Goal: Use online tool/utility: Utilize a website feature to perform a specific function

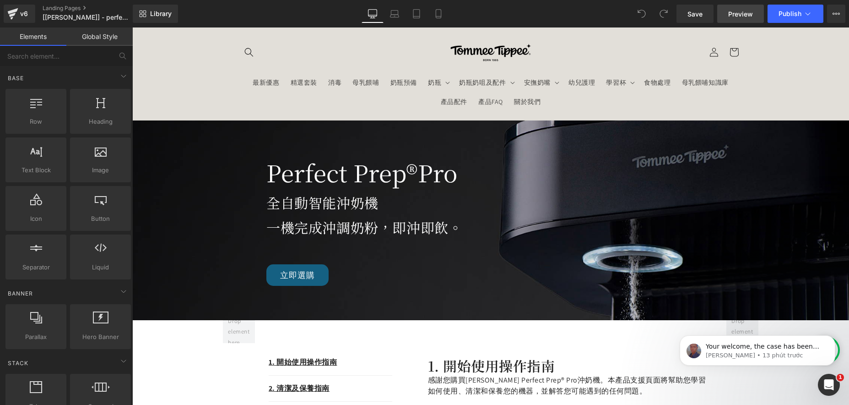
click at [737, 16] on span "Preview" at bounding box center [740, 14] width 25 height 10
click at [833, 13] on icon at bounding box center [833, 14] width 2 height 2
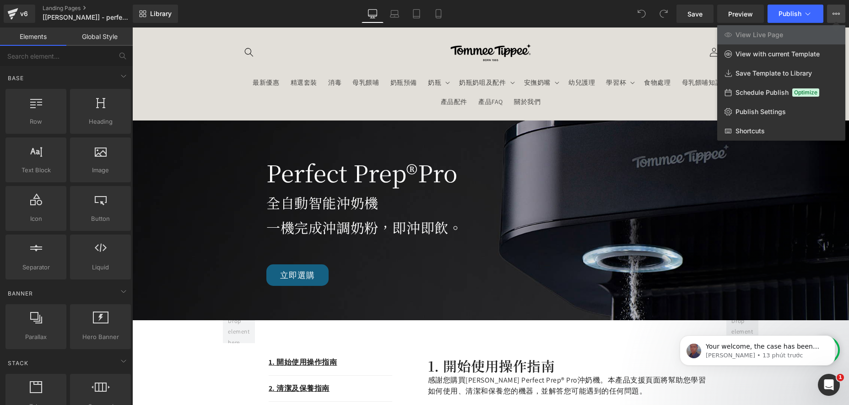
click at [530, 184] on div at bounding box center [490, 215] width 717 height 377
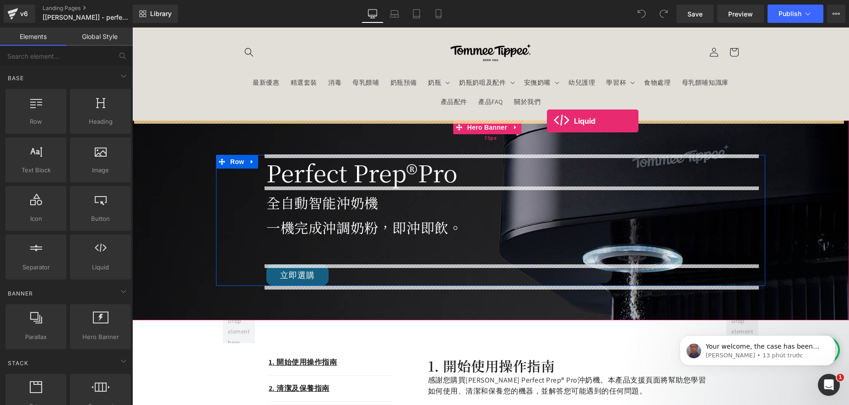
drag, startPoint x: 259, startPoint y: 292, endPoint x: 547, endPoint y: 121, distance: 334.3
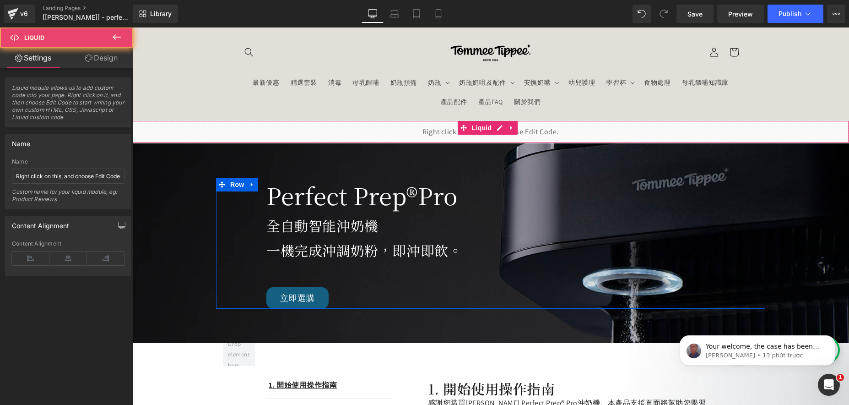
click at [353, 136] on div "Liquid" at bounding box center [490, 131] width 717 height 23
click at [58, 174] on input "Right click on this, and choose Edit Code." at bounding box center [68, 175] width 113 height 15
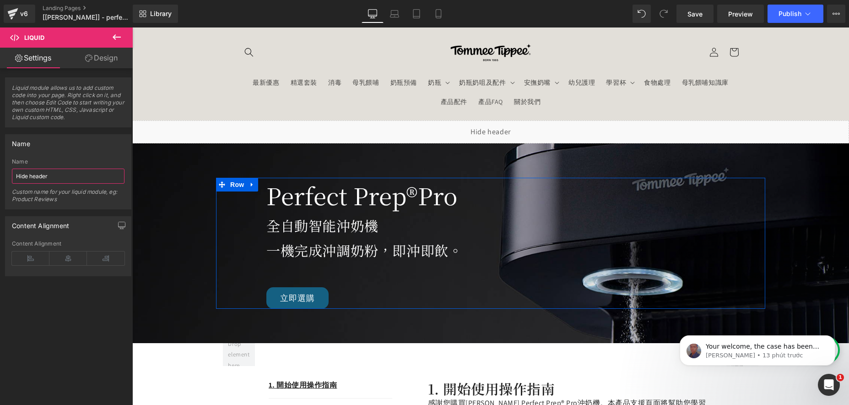
type input "Hide header"
click at [59, 153] on div "Name Right click on this, and choose Edit Code. Name Hide header Custom name fo…" at bounding box center [68, 171] width 126 height 75
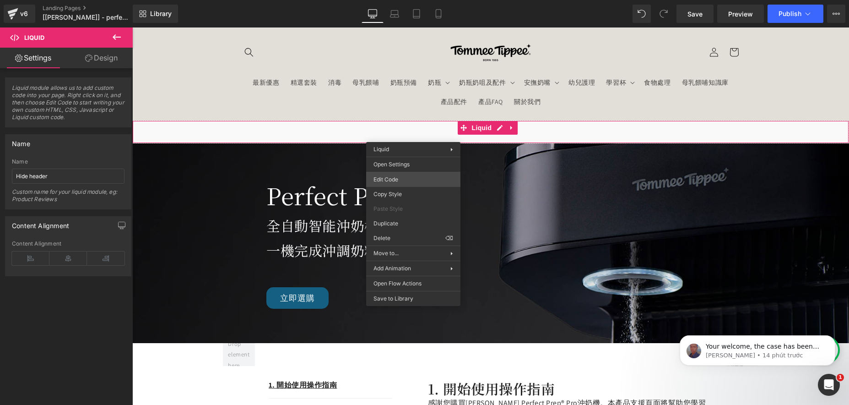
click at [392, 0] on div "Liquid You are previewing how the will restyle your page. You can not edit Elem…" at bounding box center [424, 0] width 849 height 0
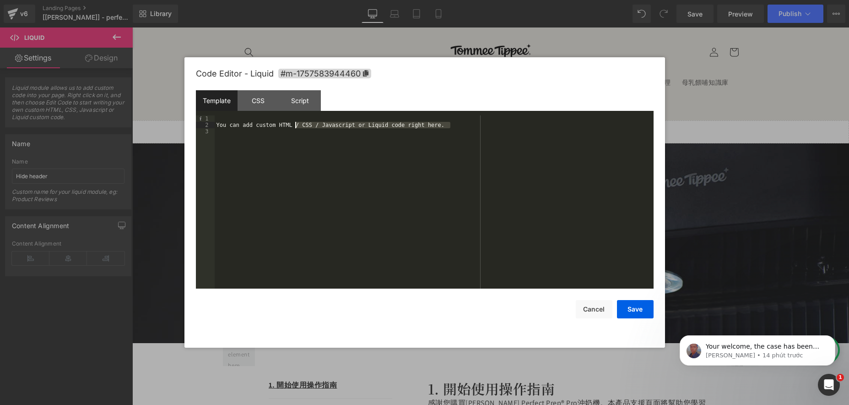
drag, startPoint x: 485, startPoint y: 126, endPoint x: 149, endPoint y: 123, distance: 335.9
click at [149, 123] on body "Liquid You are previewing how the will restyle your page. You can not edit Elem…" at bounding box center [424, 202] width 849 height 405
click at [254, 101] on div "CSS" at bounding box center [259, 100] width 42 height 21
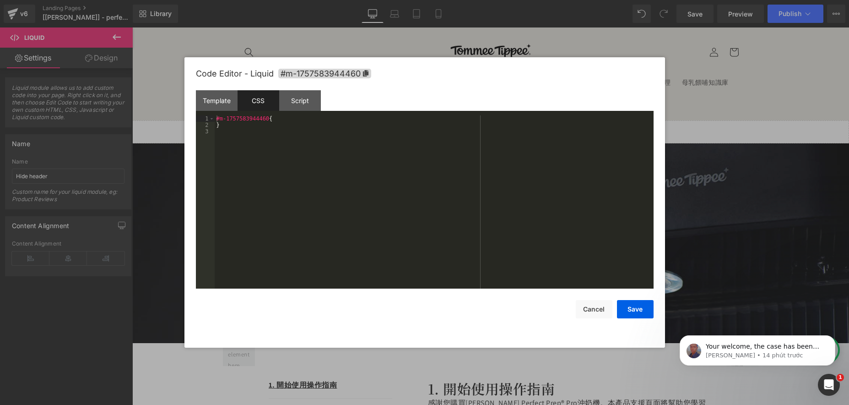
click at [237, 130] on div "#m-1757583944460 { }" at bounding box center [434, 208] width 439 height 186
paste textarea
click at [633, 306] on button "Save" at bounding box center [635, 309] width 37 height 18
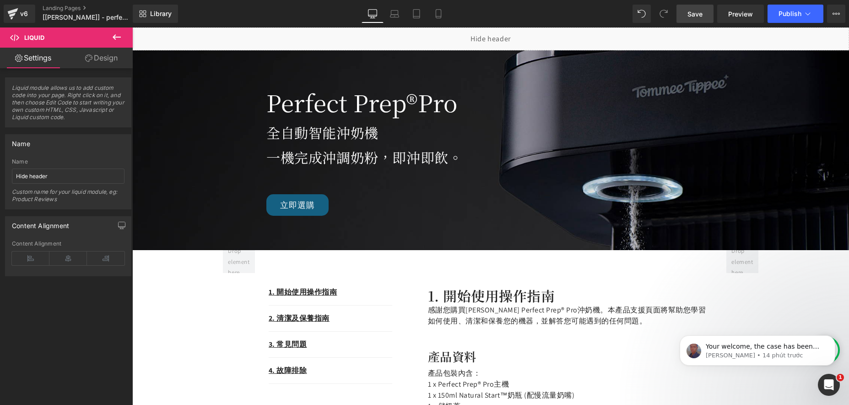
click at [695, 14] on span "Save" at bounding box center [694, 14] width 15 height 10
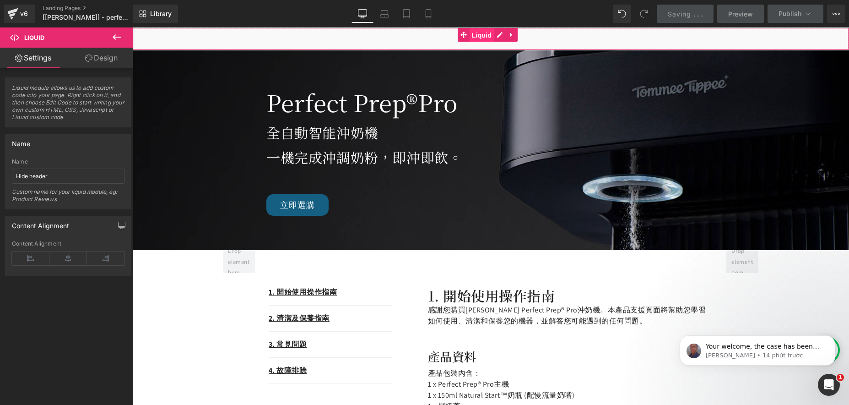
click at [485, 36] on span "Liquid" at bounding box center [482, 35] width 25 height 14
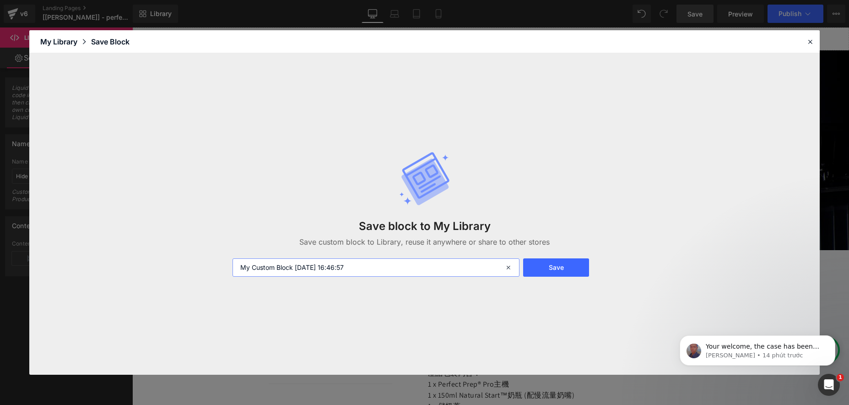
click at [378, 265] on input "My Custom Block [DATE] 16:46:57" at bounding box center [375, 267] width 287 height 18
type input "hide header custom code"
drag, startPoint x: 561, startPoint y: 266, endPoint x: 520, endPoint y: 246, distance: 45.4
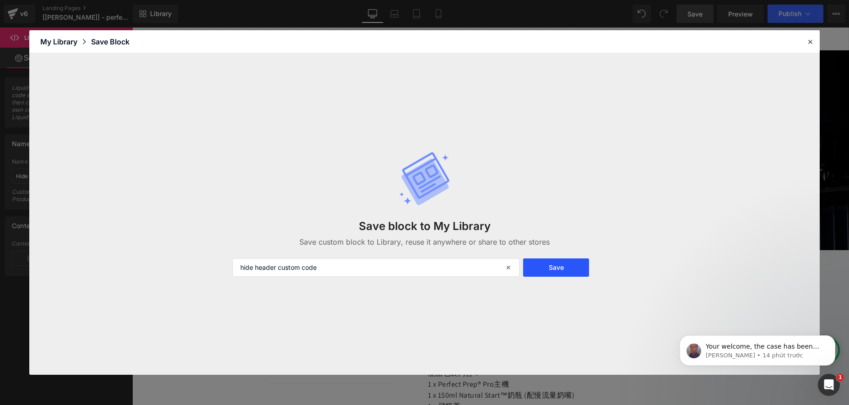
click at [561, 265] on button "Save" at bounding box center [556, 267] width 66 height 18
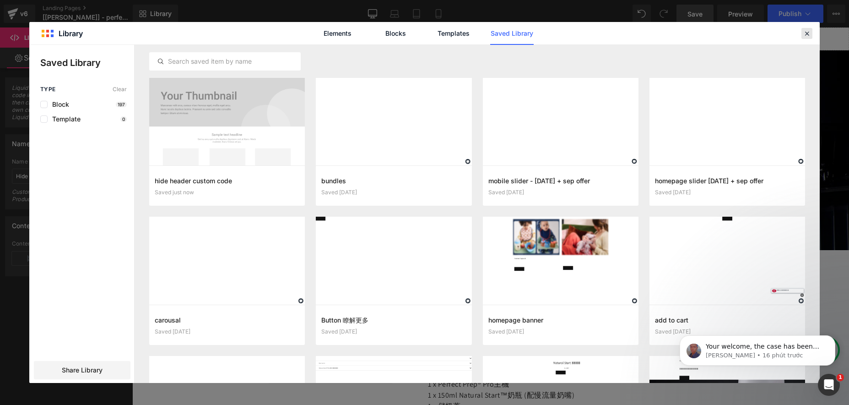
click at [801, 32] on div at bounding box center [806, 33] width 11 height 11
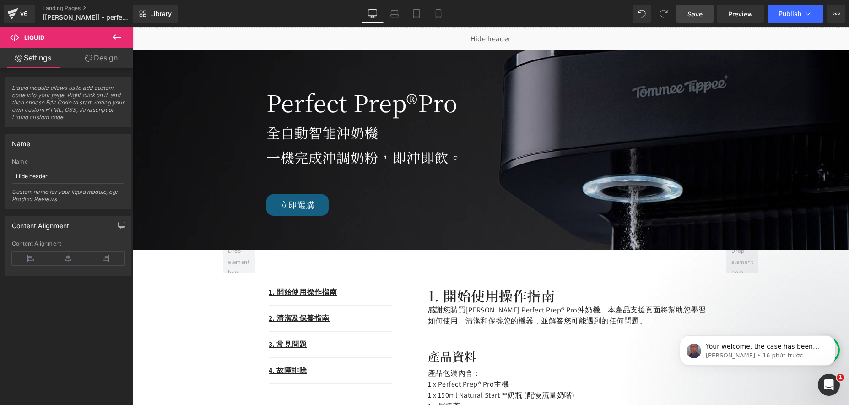
click at [693, 16] on span "Save" at bounding box center [694, 14] width 15 height 10
click at [478, 40] on div "Liquid" at bounding box center [490, 38] width 717 height 23
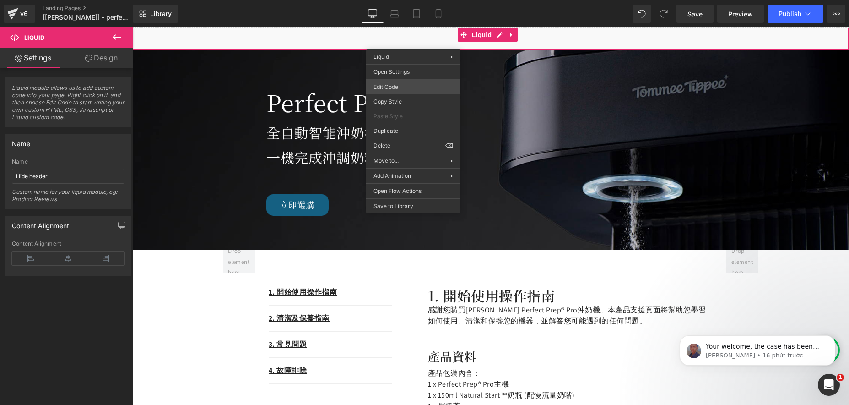
click at [404, 0] on div "Liquid You are previewing how the will restyle your page. You can not edit Elem…" at bounding box center [424, 0] width 849 height 0
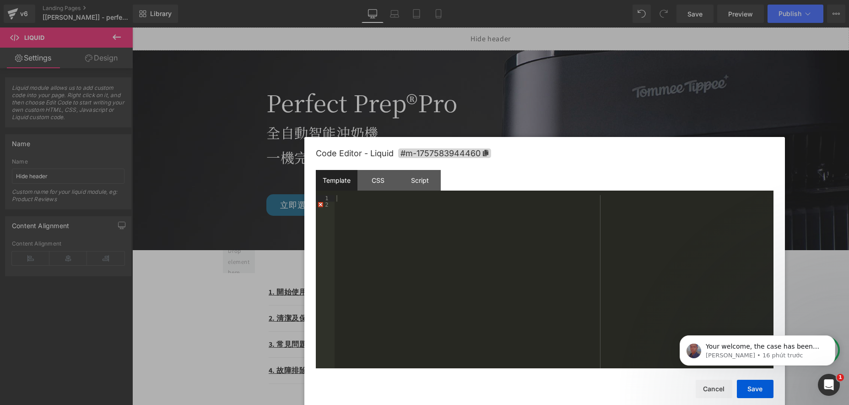
drag, startPoint x: 431, startPoint y: 84, endPoint x: 555, endPoint y: 150, distance: 140.2
click at [555, 150] on div "Code Editor - Liquid #m-1757583944460" at bounding box center [545, 153] width 458 height 33
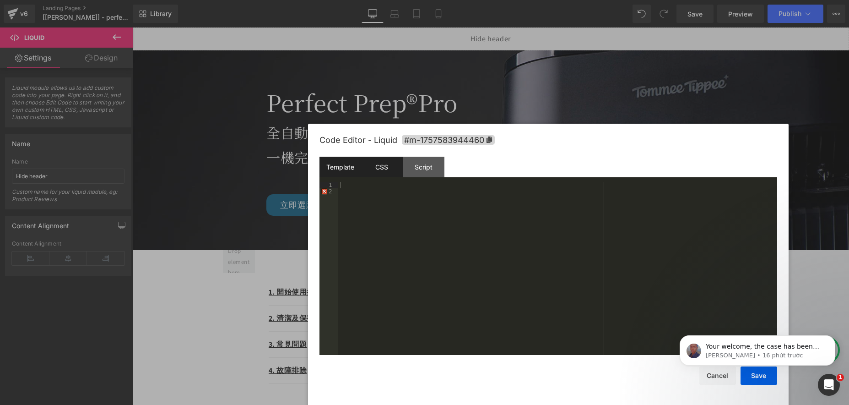
click at [379, 166] on div "CSS" at bounding box center [382, 167] width 42 height 21
drag, startPoint x: 621, startPoint y: 160, endPoint x: 616, endPoint y: 140, distance: 20.3
click at [604, 133] on div "Code Editor - Liquid #m-1757583944460 Template CSS Script Data 1 2 XXXXXXXXXXXX…" at bounding box center [548, 269] width 458 height 290
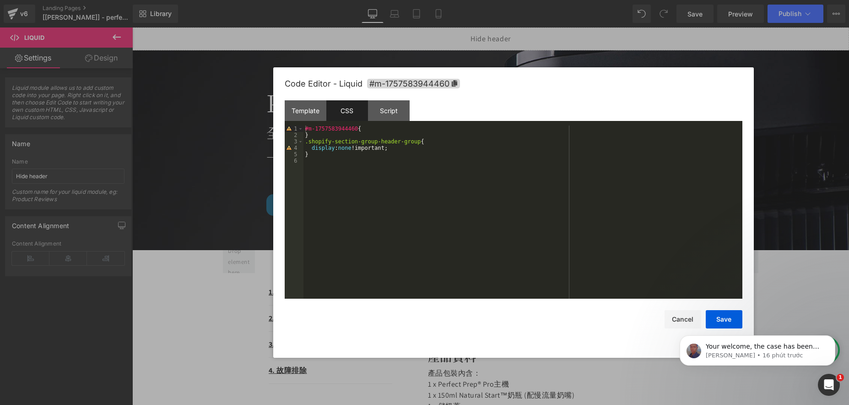
drag, startPoint x: 599, startPoint y: 118, endPoint x: 588, endPoint y: 86, distance: 34.3
click at [588, 86] on div "Code Editor - Liquid #m-1757583944460" at bounding box center [514, 83] width 458 height 33
